Goal: Find specific page/section: Find specific page/section

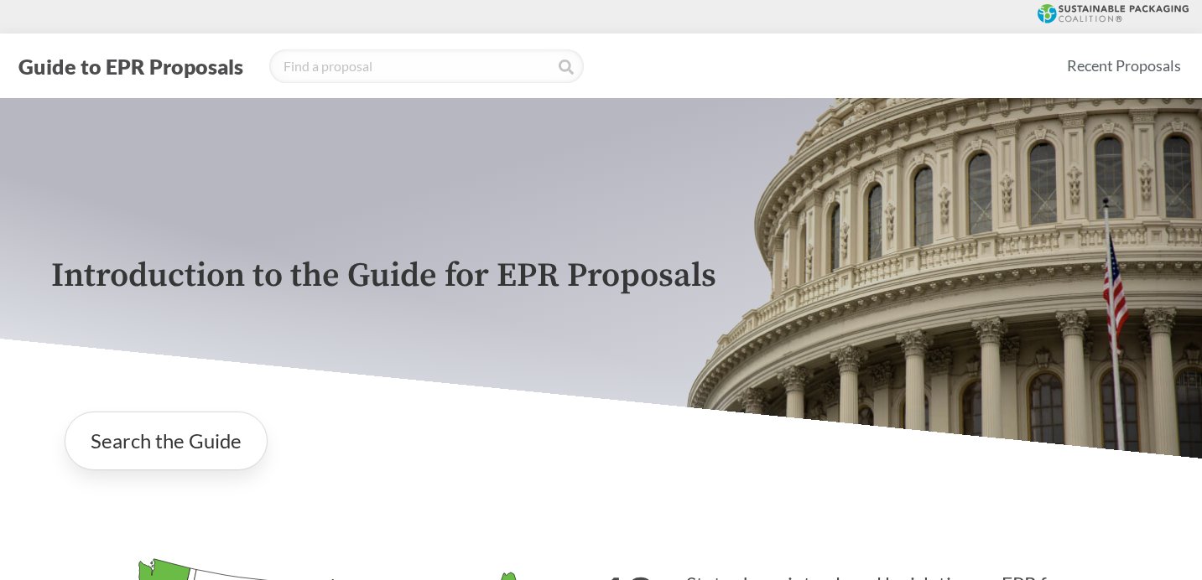
scroll to position [4, 0]
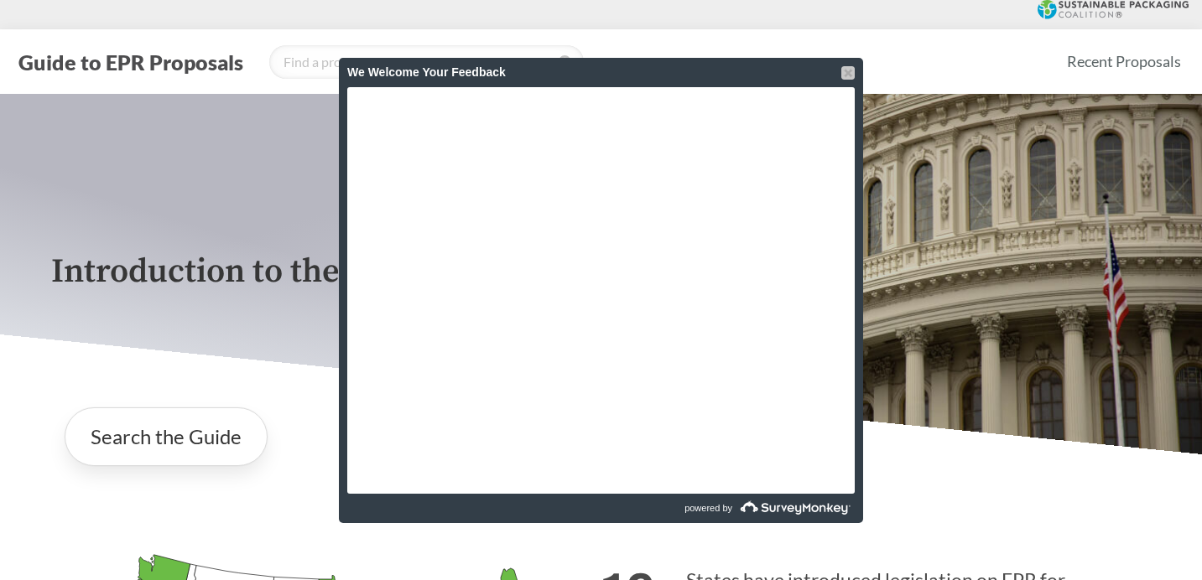
click at [849, 75] on div at bounding box center [847, 72] width 13 height 13
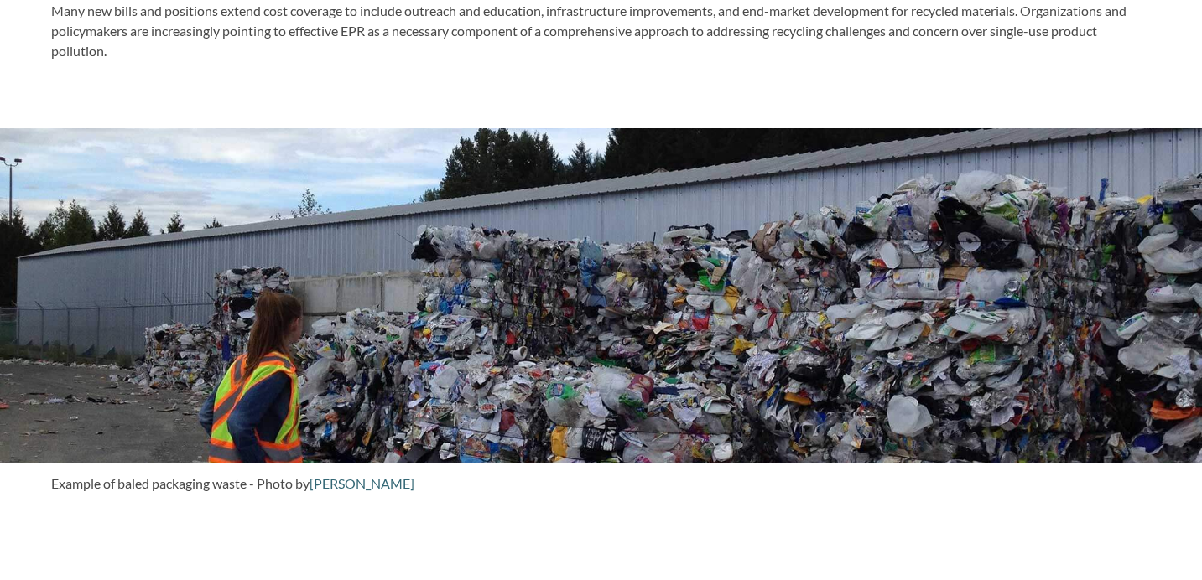
scroll to position [943, 0]
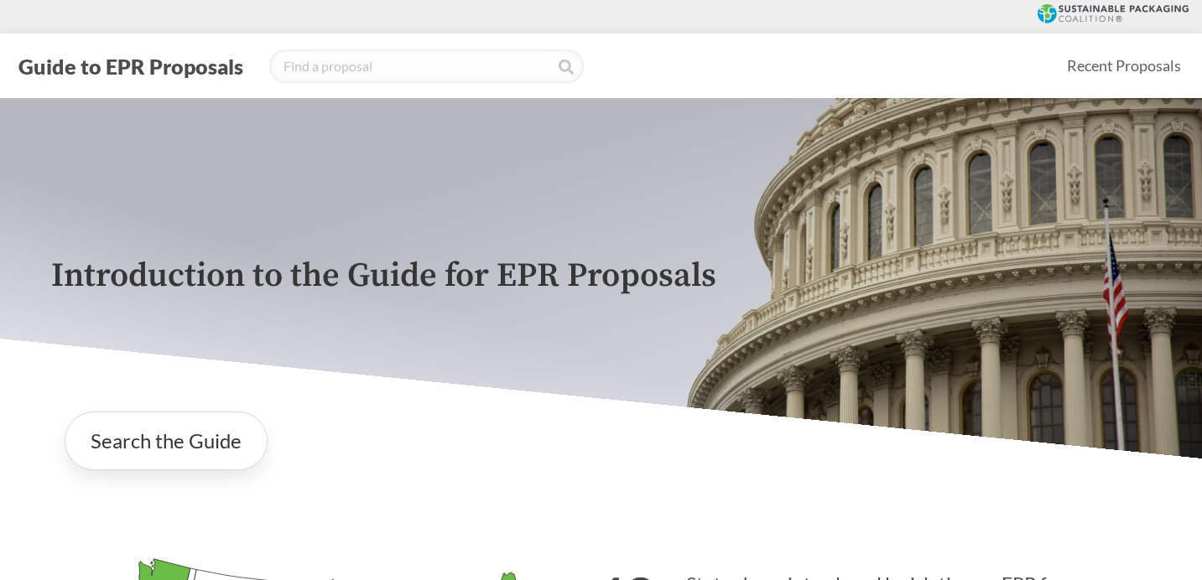
scroll to position [4, 0]
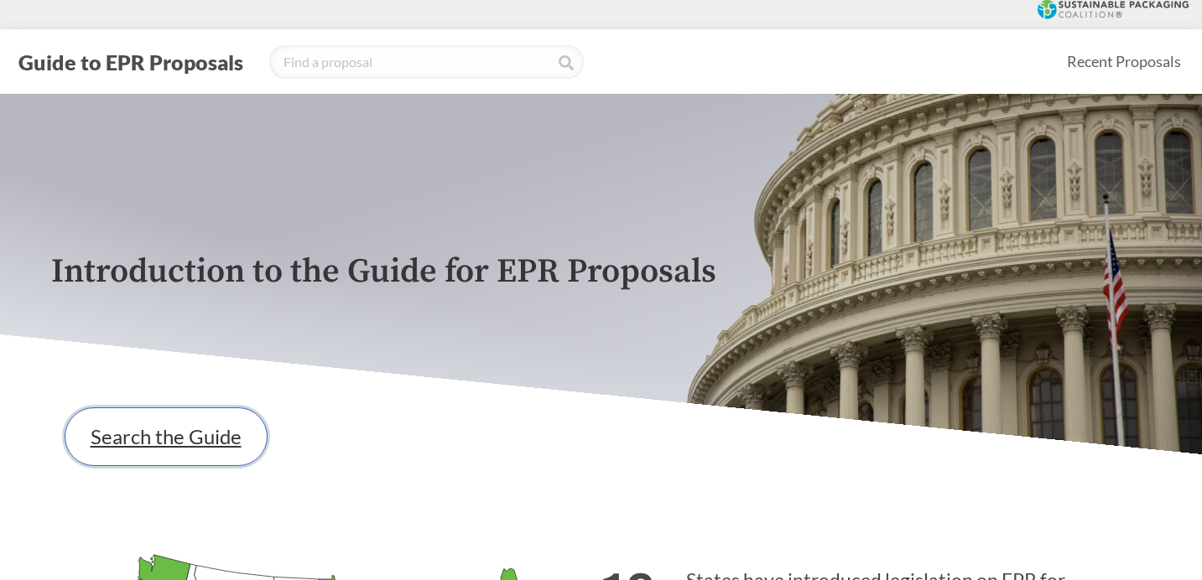
click at [221, 426] on link "Search the Guide" at bounding box center [166, 437] width 203 height 59
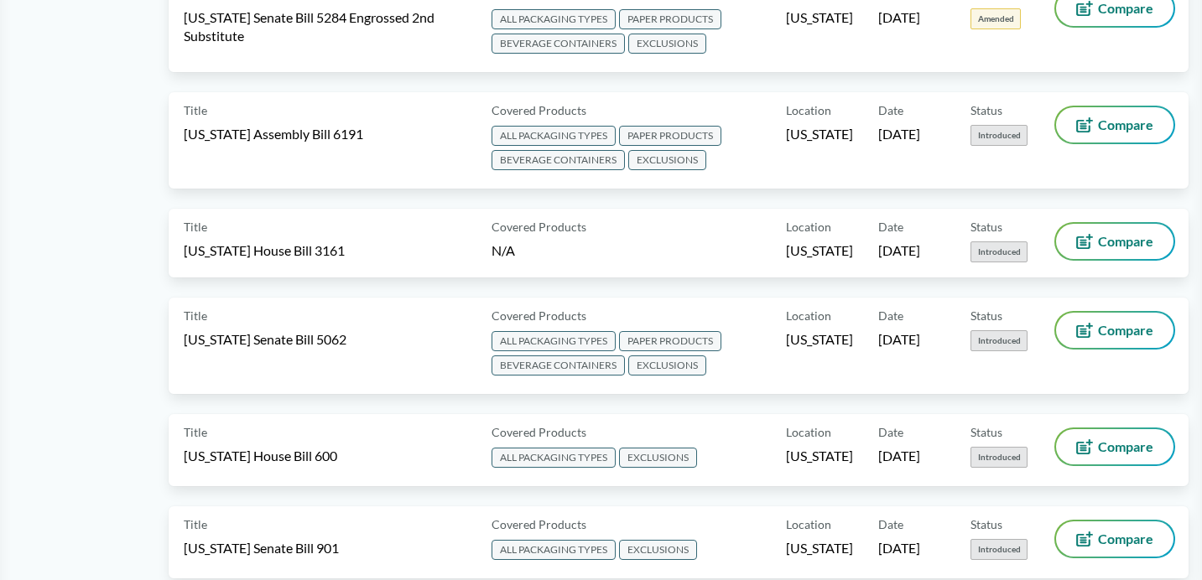
scroll to position [752, 0]
